Goal: Communication & Community: Answer question/provide support

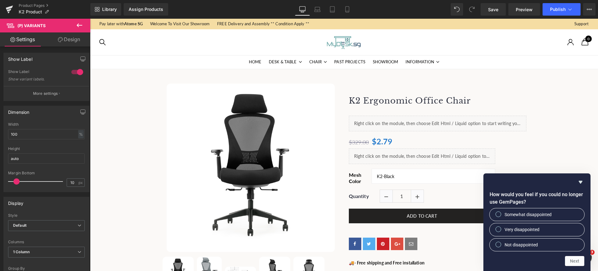
scroll to position [877, 0]
click at [495, 11] on span "Save" at bounding box center [493, 9] width 10 height 7
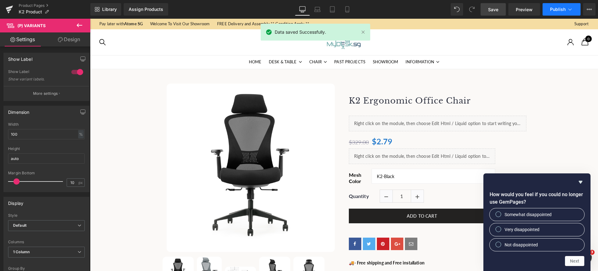
click at [556, 7] on span "Publish" at bounding box center [558, 9] width 16 height 5
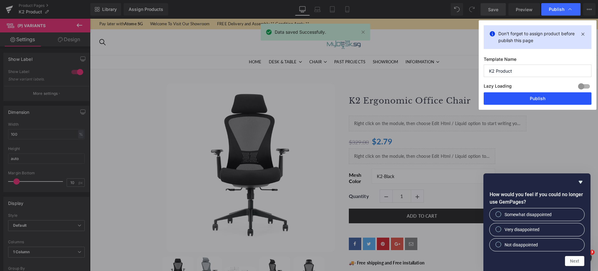
drag, startPoint x: 534, startPoint y: 102, endPoint x: 446, endPoint y: 67, distance: 94.9
click at [534, 102] on button "Publish" at bounding box center [538, 98] width 108 height 12
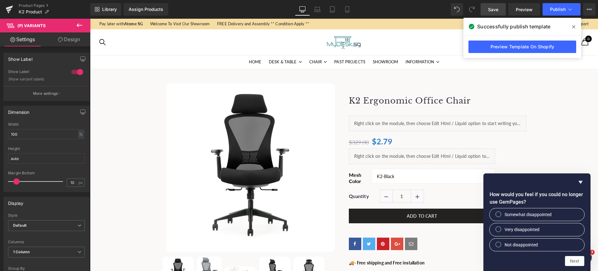
click at [581, 177] on div "How would you feel if you could no longer use GemPages? Somewhat disappointed V…" at bounding box center [537, 222] width 107 height 98
click at [580, 179] on icon "Hide survey" at bounding box center [580, 181] width 7 height 7
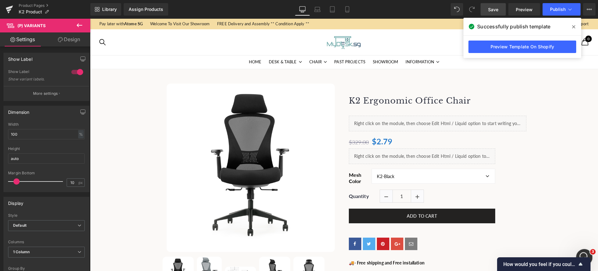
click at [586, 250] on div "Open Intercom Messenger" at bounding box center [583, 256] width 21 height 21
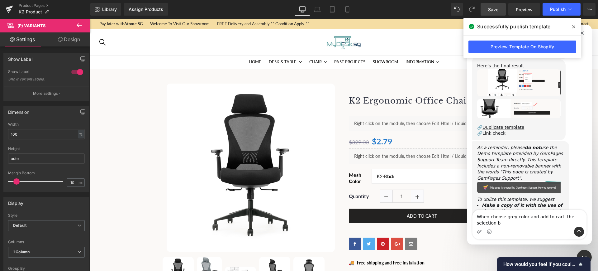
scroll to position [1078, 0]
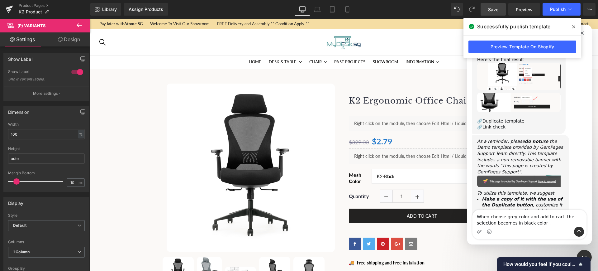
type textarea "When choose grey color and add to cart, the selection becomes in black color .."
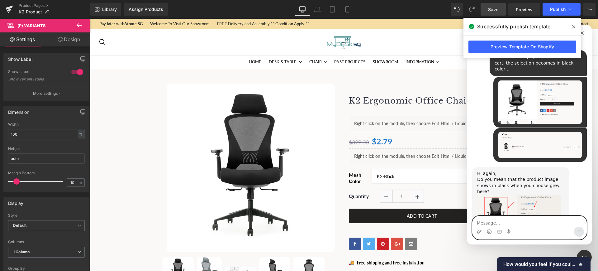
scroll to position [1327, 0]
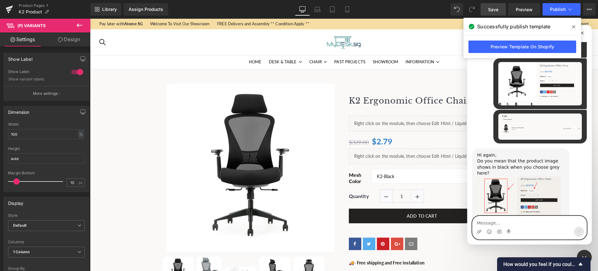
click at [505, 220] on textarea "Message…" at bounding box center [530, 221] width 114 height 11
type textarea "Ok"
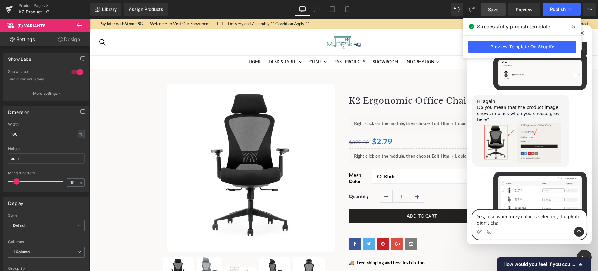
scroll to position [1387, 0]
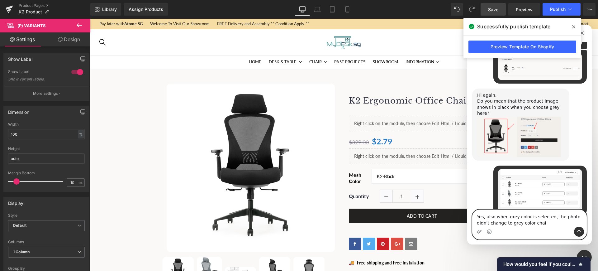
type textarea "Yes, also when grey color is selected, the photo didn't change to grey color ch…"
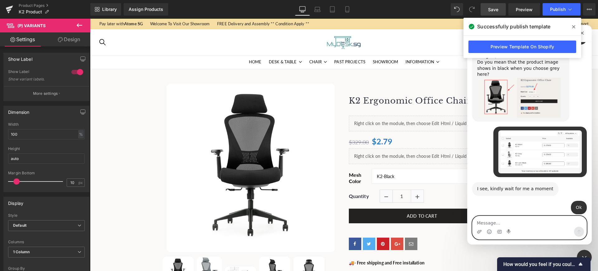
scroll to position [1424, 0]
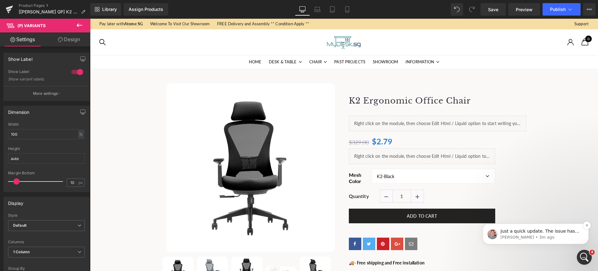
click at [515, 235] on p "[PERSON_NAME] • 3m ago" at bounding box center [541, 237] width 80 height 6
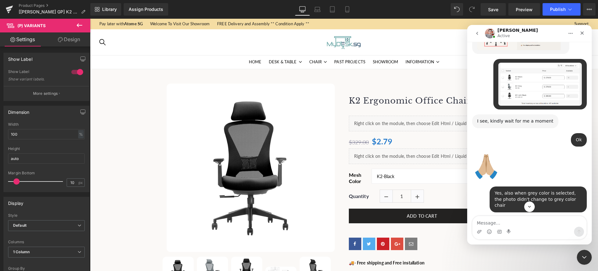
scroll to position [1496, 0]
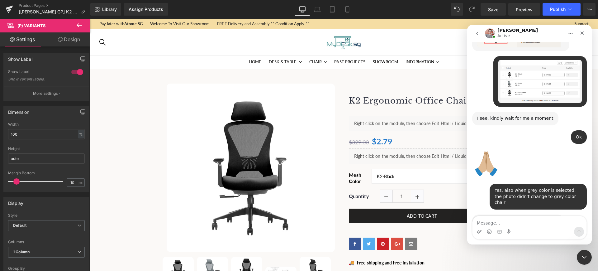
click at [518, 222] on textarea "Message…" at bounding box center [530, 221] width 114 height 11
type textarea "Thanks for your updates !"
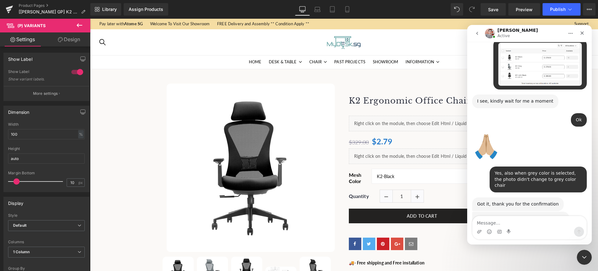
scroll to position [1515, 0]
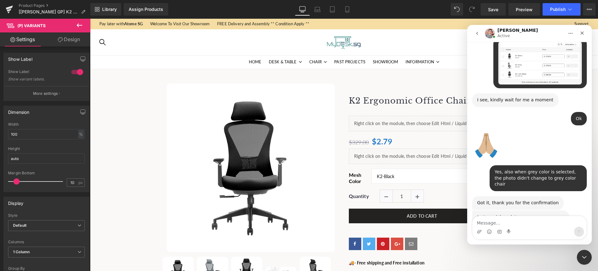
click at [29, 3] on div at bounding box center [299, 126] width 598 height 252
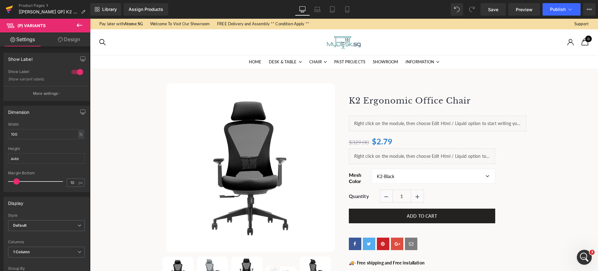
click at [13, 6] on link at bounding box center [9, 9] width 19 height 19
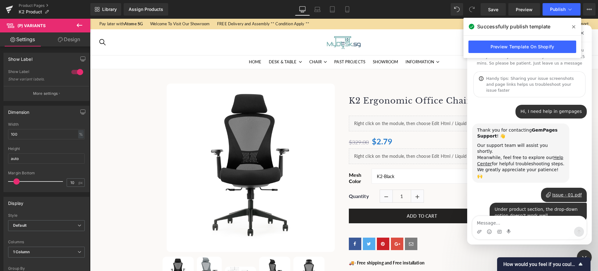
scroll to position [1533, 0]
